Goal: Find specific page/section: Find specific page/section

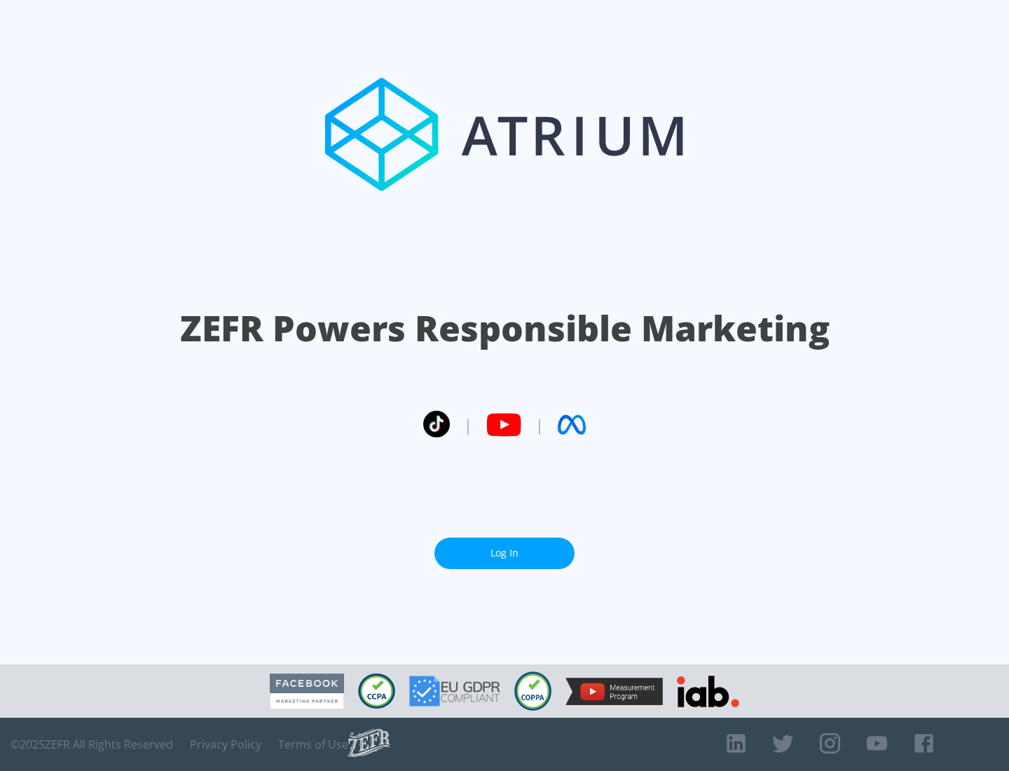
click at [505, 553] on link "Log In" at bounding box center [505, 554] width 140 height 32
